Goal: Leave review/rating

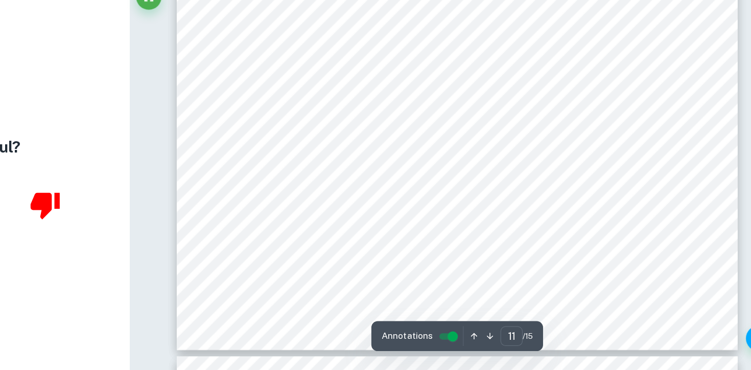
scroll to position [6415, 0]
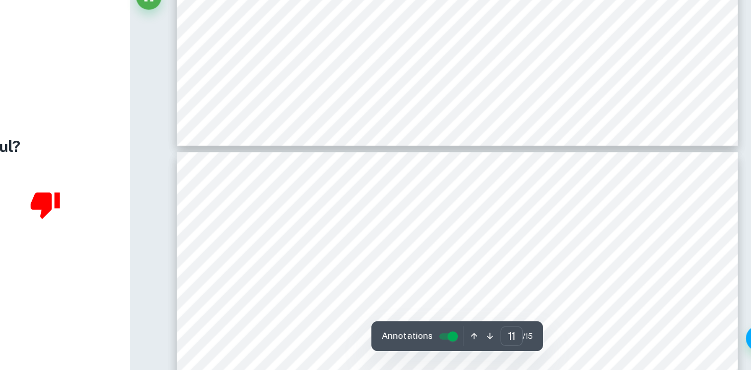
type input "12"
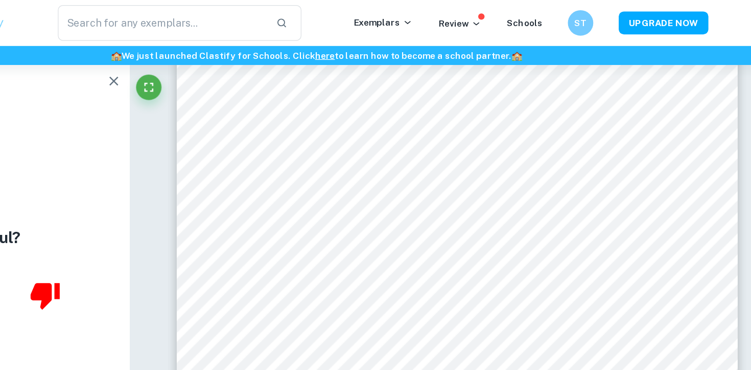
scroll to position [6719, 0]
